Goal: Task Accomplishment & Management: Use online tool/utility

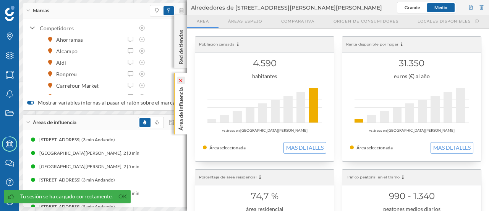
click at [178, 79] on icon at bounding box center [180, 80] width 5 height 3
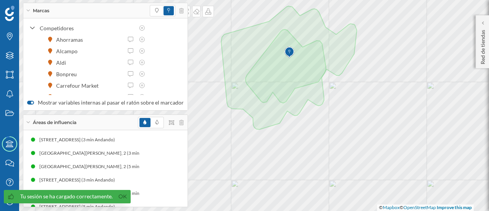
click at [177, 14] on div at bounding box center [167, 10] width 34 height 11
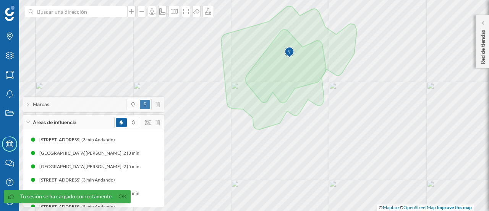
click at [161, 123] on div "Áreas de influencia" at bounding box center [93, 122] width 141 height 15
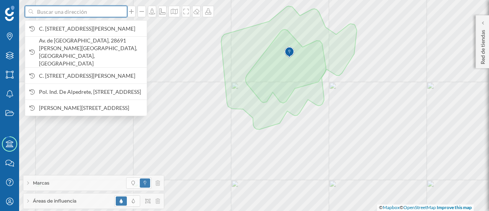
click at [60, 11] on input at bounding box center [76, 11] width 86 height 11
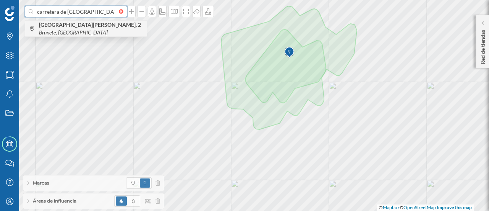
type input "carretera de [GEOGRAPHIC_DATA][PERSON_NAME] 2 brunete"
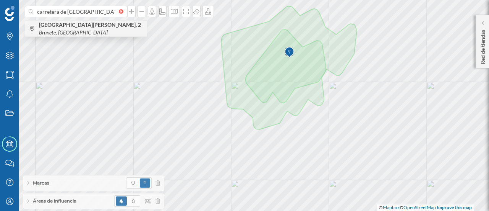
click at [99, 31] on span "Carretera [GEOGRAPHIC_DATA][PERSON_NAME], 2 [GEOGRAPHIC_DATA], [GEOGRAPHIC_DATA]" at bounding box center [91, 28] width 104 height 15
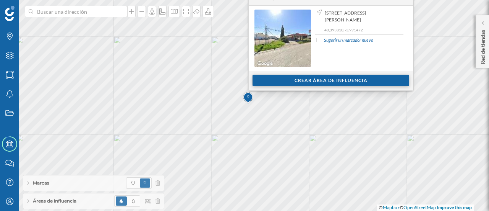
click at [266, 81] on div "Crear área de influencia" at bounding box center [331, 80] width 157 height 11
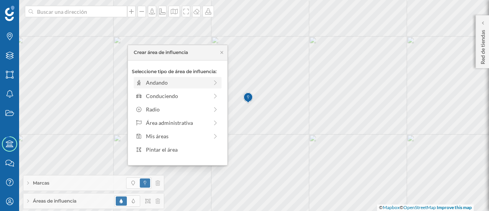
click at [201, 78] on div "Andando" at bounding box center [177, 82] width 62 height 8
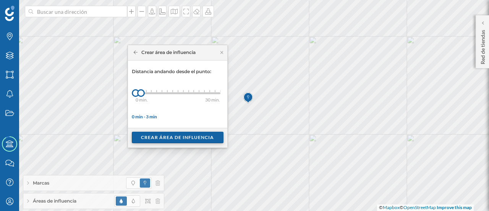
click at [177, 135] on div "Crear área de influencia" at bounding box center [178, 137] width 92 height 11
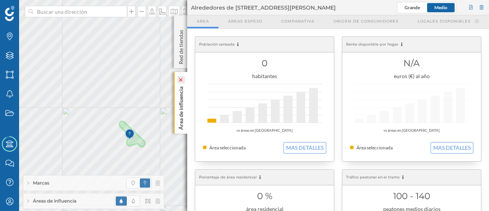
click at [182, 80] on icon at bounding box center [180, 79] width 5 height 3
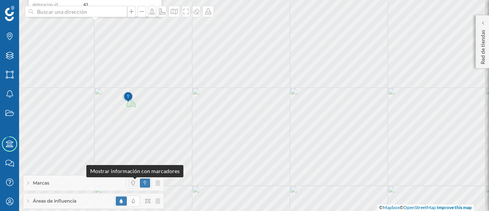
click at [133, 184] on icon at bounding box center [133, 182] width 3 height 5
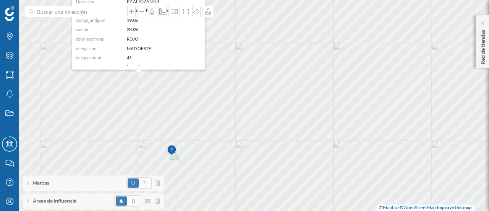
click at [127, 184] on div "Marcas Capas Áreas Notificaciones Estados Academy Contacta con nosotros Centro …" at bounding box center [244, 105] width 489 height 211
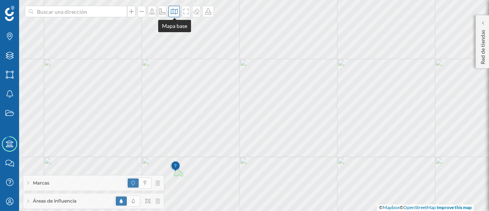
click at [176, 16] on div at bounding box center [174, 11] width 11 height 11
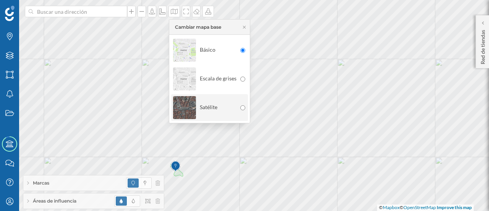
click at [181, 104] on img at bounding box center [184, 107] width 23 height 27
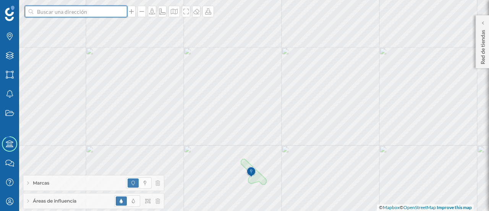
click at [48, 16] on input at bounding box center [76, 11] width 86 height 11
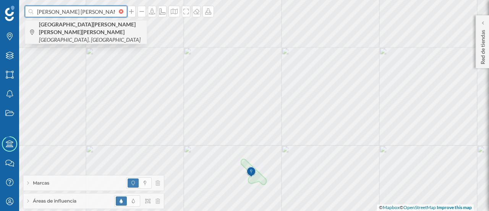
type input "[PERSON_NAME] [PERSON_NAME] con valle inclan"
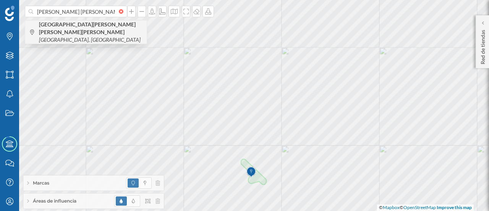
click at [63, 28] on span "[GEOGRAPHIC_DATA][PERSON_NAME][PERSON_NAME][PERSON_NAME] [GEOGRAPHIC_DATA], [GE…" at bounding box center [91, 32] width 104 height 23
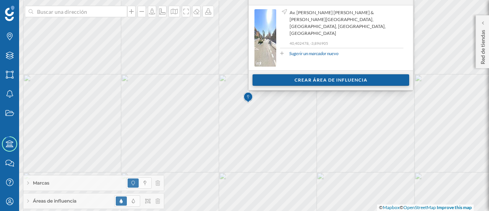
click at [310, 78] on div "Crear área de influencia" at bounding box center [331, 79] width 157 height 11
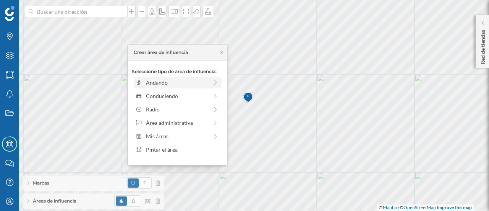
click at [150, 84] on div "Andando" at bounding box center [177, 82] width 62 height 8
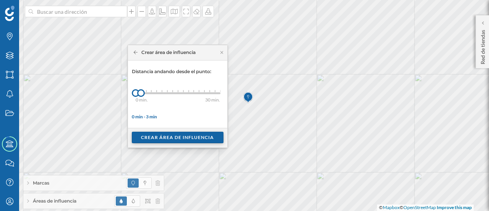
click at [164, 138] on div "Crear área de influencia" at bounding box center [178, 137] width 92 height 11
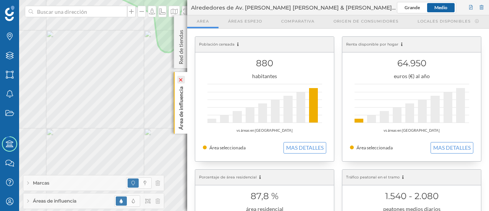
click at [181, 82] on icon at bounding box center [181, 80] width 8 height 8
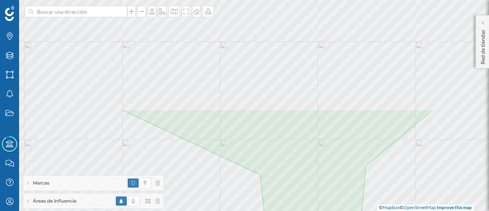
click at [190, 210] on html "Marcas Capas Áreas Notificaciones Estados Academy Contacta con nosotros Centro …" at bounding box center [244, 105] width 489 height 211
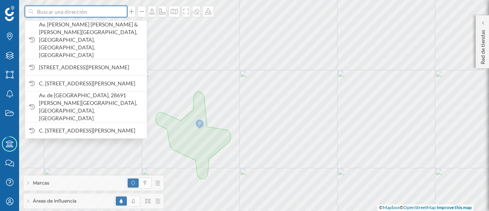
click at [77, 16] on input at bounding box center [76, 11] width 86 height 11
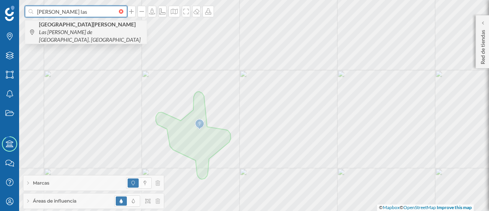
type input "[PERSON_NAME] las"
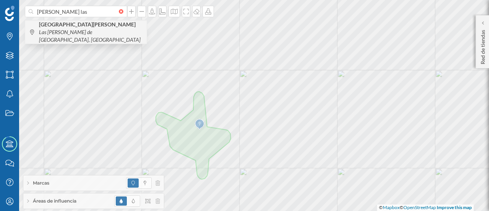
click at [79, 32] on span "[GEOGRAPHIC_DATA][PERSON_NAME][PERSON_NAME] de [GEOGRAPHIC_DATA], [GEOGRAPHIC_D…" at bounding box center [91, 32] width 104 height 23
